Goal: Check status: Check status

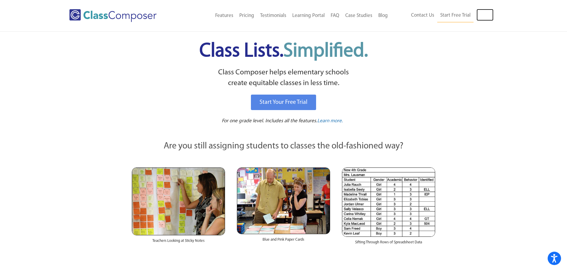
click at [484, 14] on link "Log In" at bounding box center [485, 15] width 17 height 12
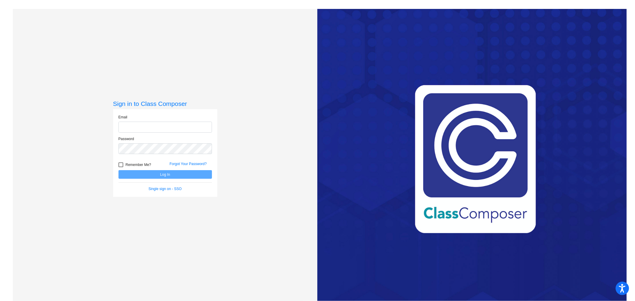
type input "[EMAIL_ADDRESS][DOMAIN_NAME]"
click at [180, 176] on button "Log In" at bounding box center [166, 174] width 94 height 9
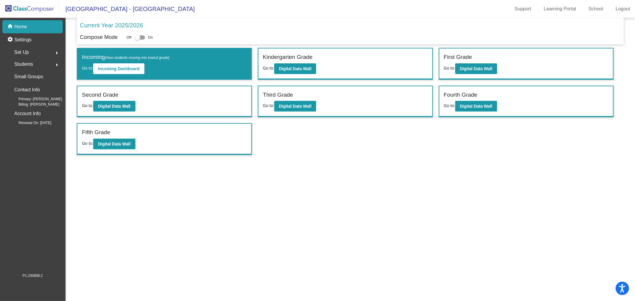
click at [503, 74] on div "First Grade Go to: Digital Data Wall" at bounding box center [527, 64] width 174 height 31
click at [494, 69] on button "Digital Data Wall" at bounding box center [476, 68] width 42 height 11
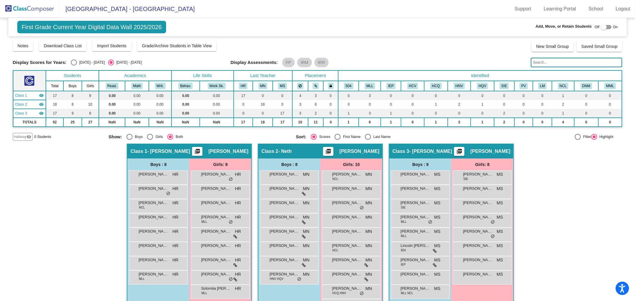
click at [408, 85] on button "HCV" at bounding box center [412, 86] width 11 height 7
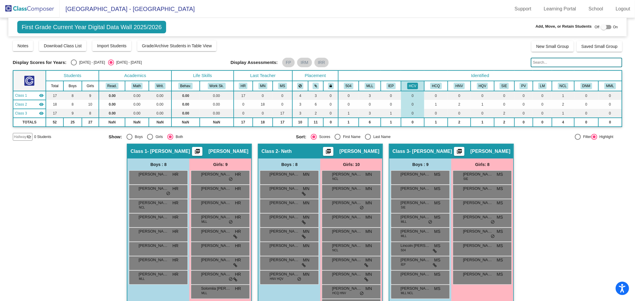
click at [408, 85] on button "HCV" at bounding box center [412, 86] width 11 height 7
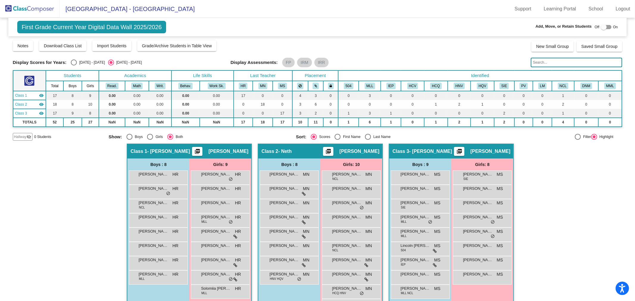
click at [431, 84] on button "HCQ" at bounding box center [435, 86] width 11 height 7
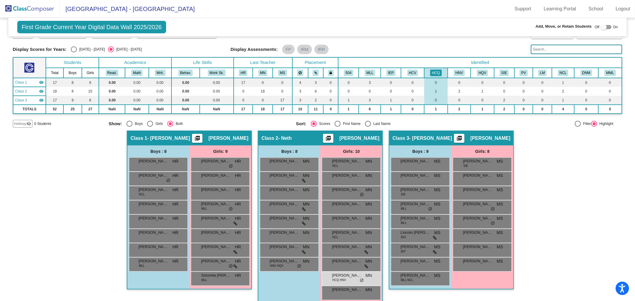
scroll to position [20, 0]
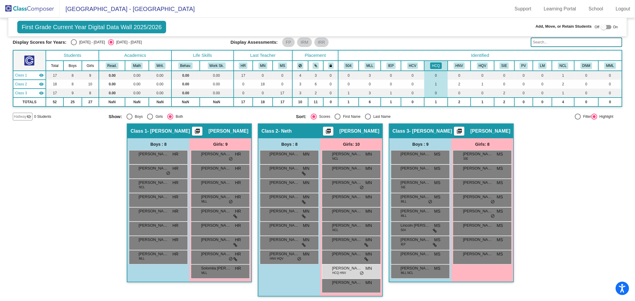
click at [454, 67] on button "HNV" at bounding box center [459, 66] width 11 height 7
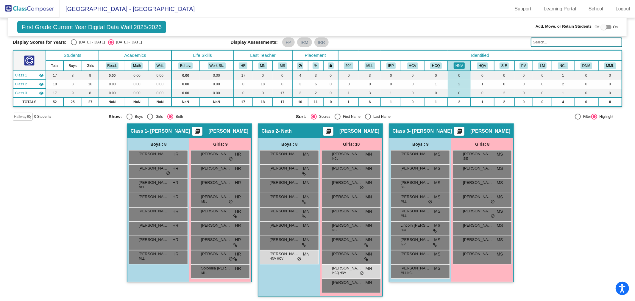
click at [474, 65] on th "HQV" at bounding box center [482, 66] width 23 height 10
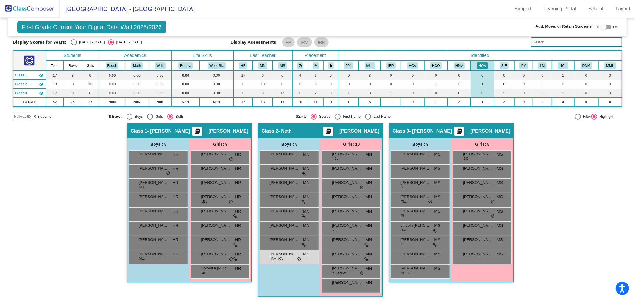
click at [412, 63] on button "HCV" at bounding box center [412, 66] width 11 height 7
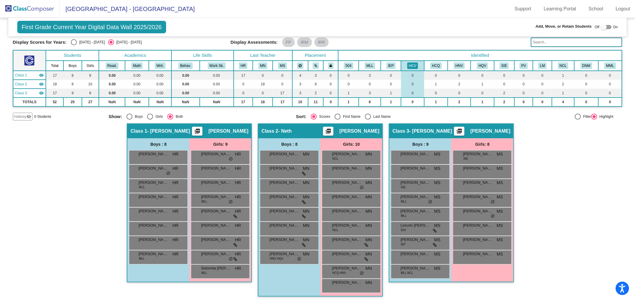
click at [427, 63] on th "HCQ" at bounding box center [436, 66] width 24 height 10
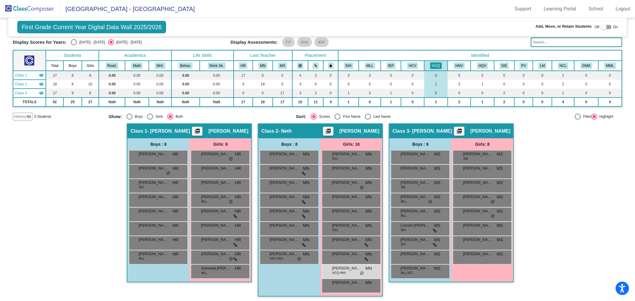
click at [454, 65] on button "HNV" at bounding box center [459, 66] width 11 height 7
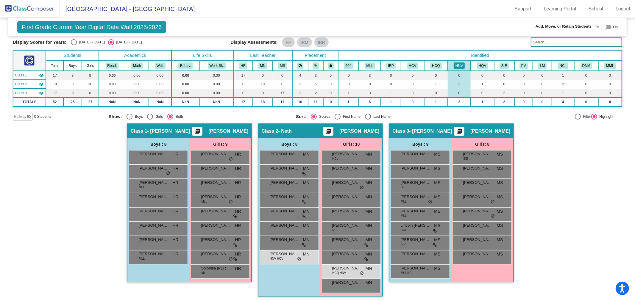
click at [480, 65] on button "HQV" at bounding box center [482, 66] width 11 height 7
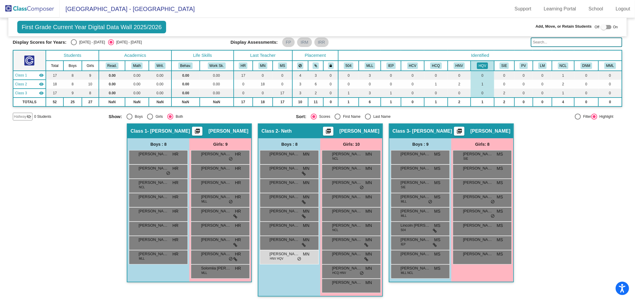
click at [26, 11] on img at bounding box center [30, 9] width 60 height 18
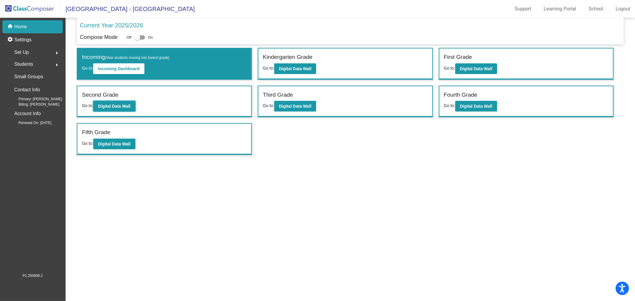
click at [121, 105] on b "Digital Data Wall" at bounding box center [114, 106] width 32 height 5
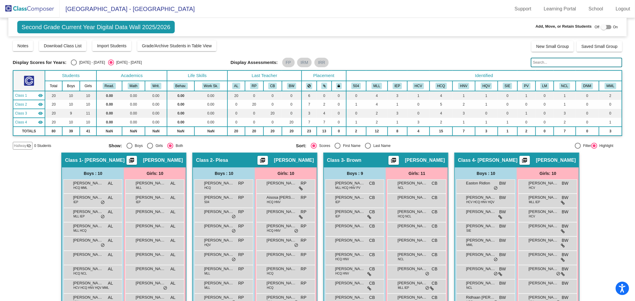
click at [556, 63] on input "text" at bounding box center [576, 63] width 91 height 10
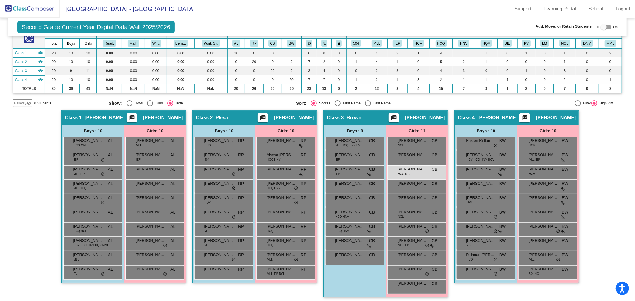
scroll to position [43, 0]
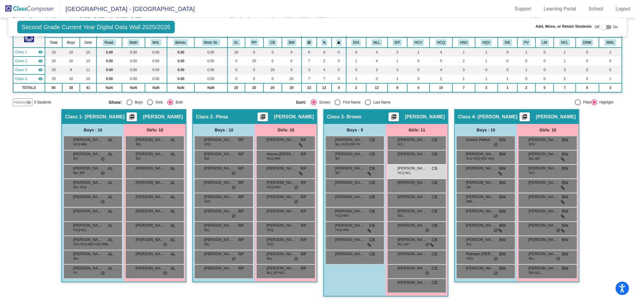
type input "dish"
click at [469, 68] on td "3" at bounding box center [464, 70] width 22 height 9
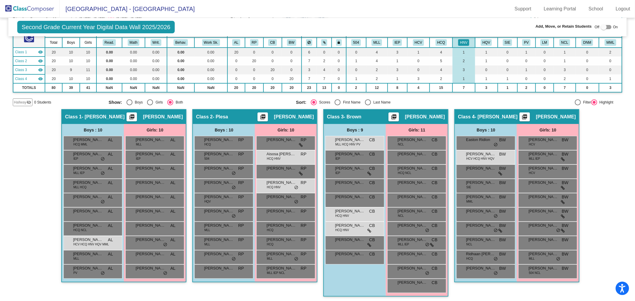
click at [443, 66] on td "4" at bounding box center [441, 70] width 23 height 9
